Goal: Find specific page/section: Find specific page/section

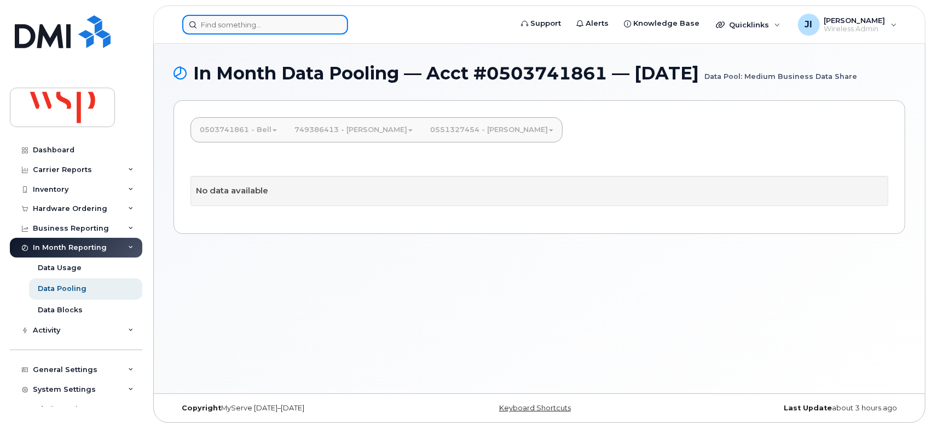
click at [273, 30] on input at bounding box center [265, 25] width 166 height 20
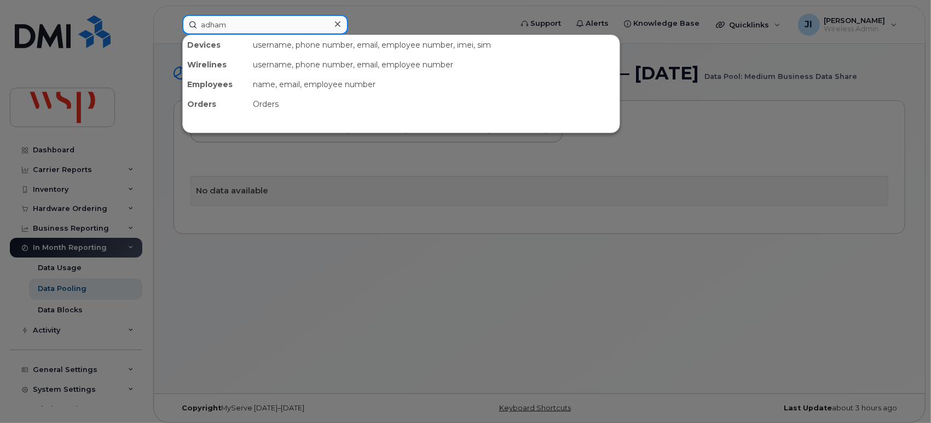
type input "adham"
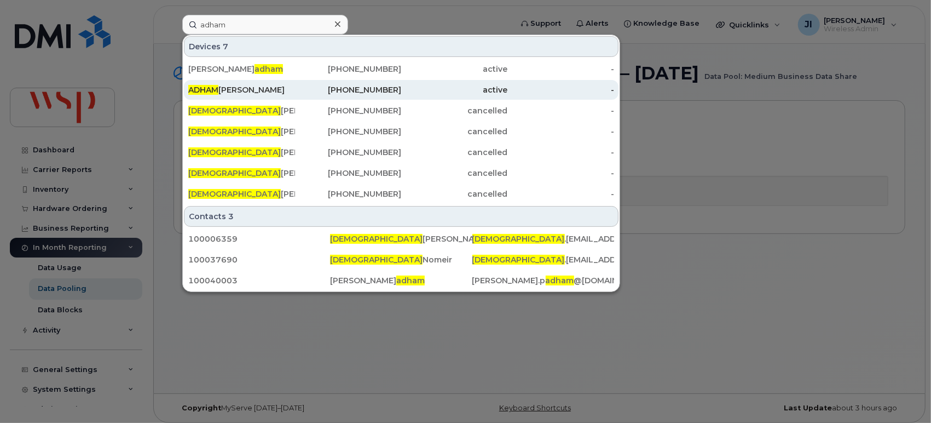
click at [272, 91] on div "ADHAM ABU SHEIKHA" at bounding box center [241, 89] width 107 height 11
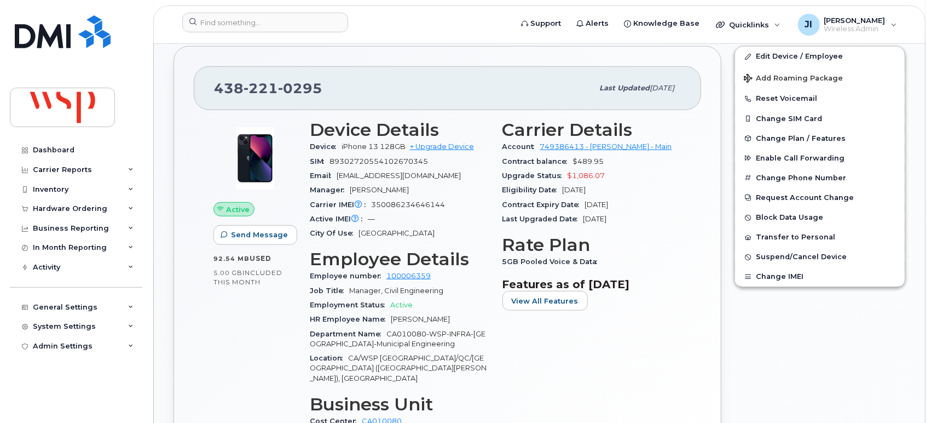
scroll to position [509, 0]
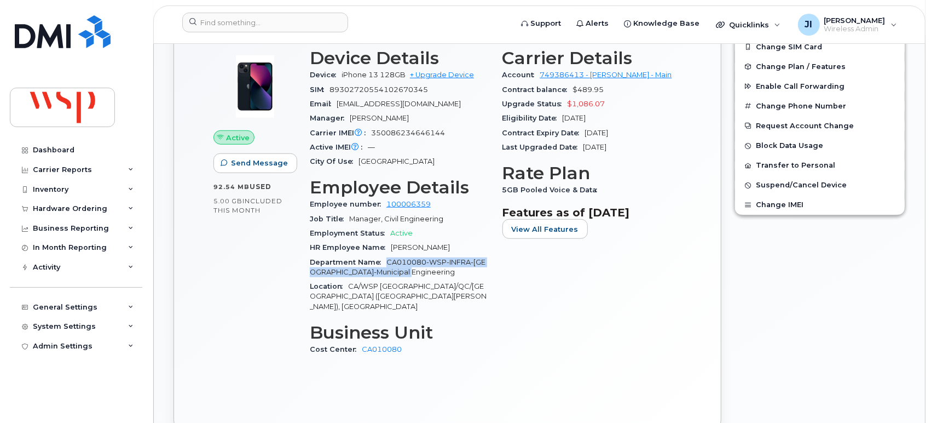
drag, startPoint x: 408, startPoint y: 270, endPoint x: 385, endPoint y: 260, distance: 24.5
click at [385, 260] on div "Department Name CA010080-WSP-INFRA-[GEOGRAPHIC_DATA]-Municipal Engineering" at bounding box center [400, 267] width 180 height 25
copy span "CA010080-WSP-INFRA-[GEOGRAPHIC_DATA]-Municipal Engineering"
click at [431, 379] on div "Active Send Message 92.54 MB  used 5.00 GB  included this month Device Details …" at bounding box center [447, 226] width 507 height 376
